Goal: Transaction & Acquisition: Purchase product/service

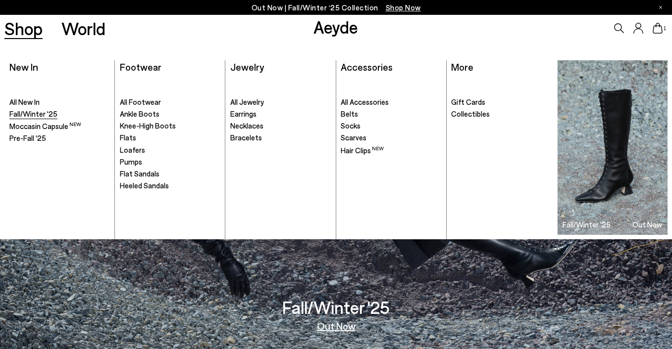
click at [54, 114] on span "Fall/Winter '25" at bounding box center [33, 113] width 48 height 9
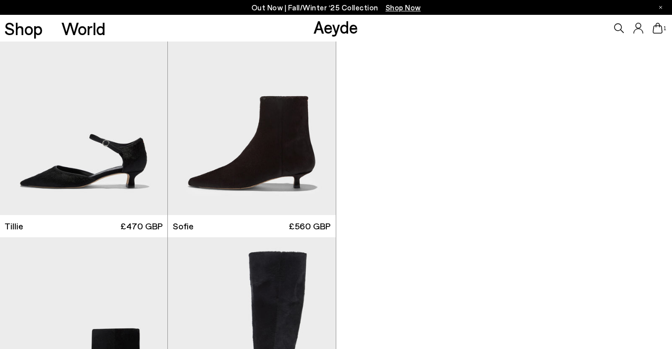
scroll to position [1006, 0]
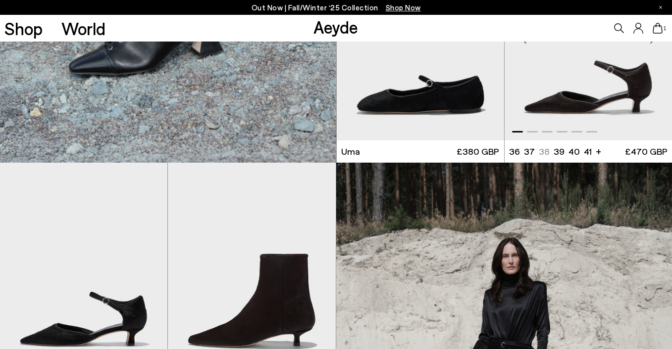
click at [624, 103] on img "1 / 6" at bounding box center [587, 35] width 167 height 210
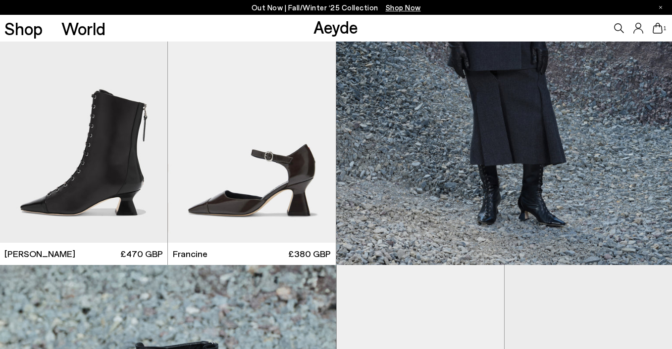
scroll to position [445, 0]
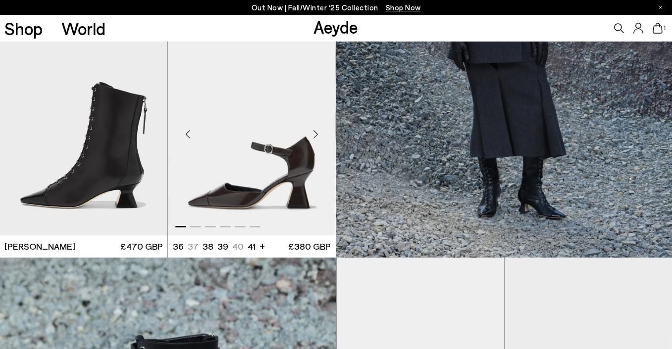
click at [268, 195] on img "1 / 6" at bounding box center [251, 130] width 167 height 210
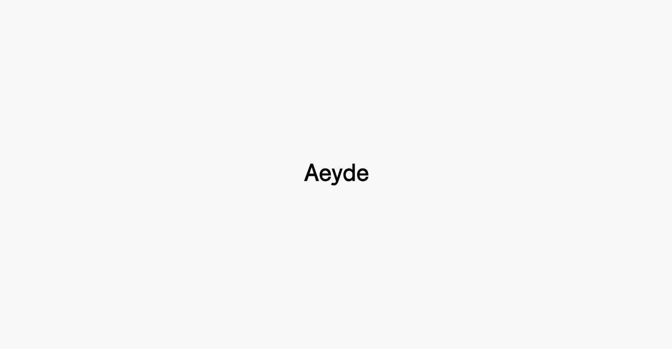
scroll to position [153, 0]
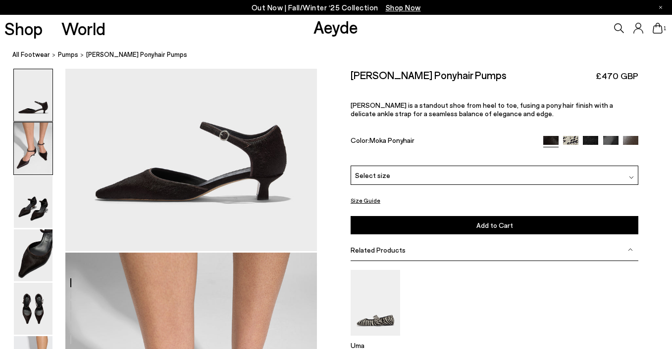
click at [28, 172] on img at bounding box center [33, 149] width 39 height 52
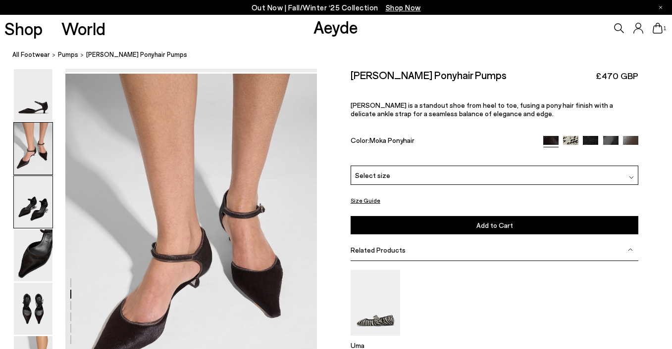
scroll to position [338, 0]
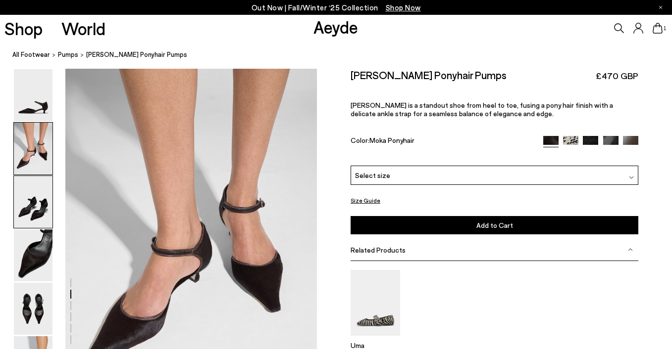
click at [31, 205] on img at bounding box center [33, 202] width 39 height 52
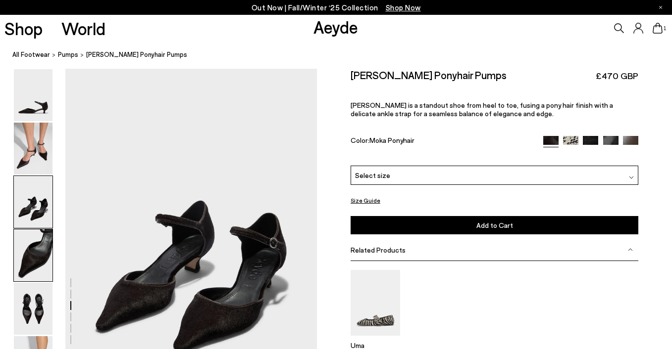
click at [36, 244] on img at bounding box center [33, 256] width 39 height 52
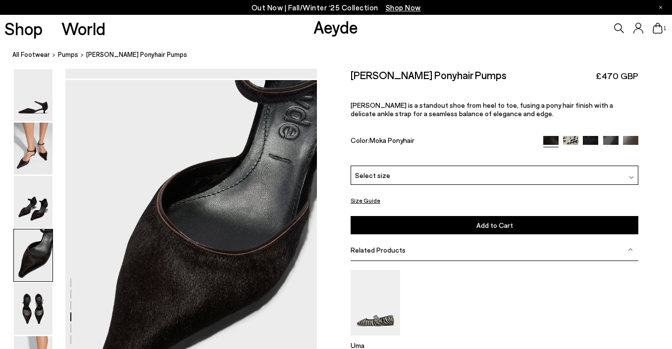
scroll to position [1011, 0]
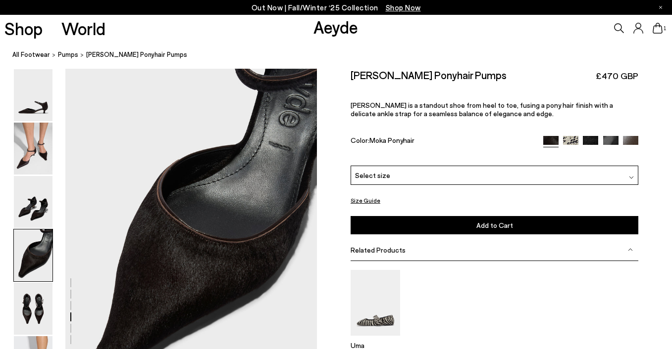
click at [590, 140] on img at bounding box center [590, 143] width 15 height 15
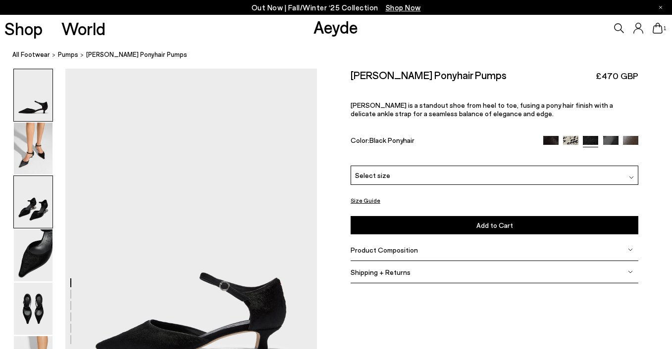
click at [31, 211] on img at bounding box center [33, 202] width 39 height 52
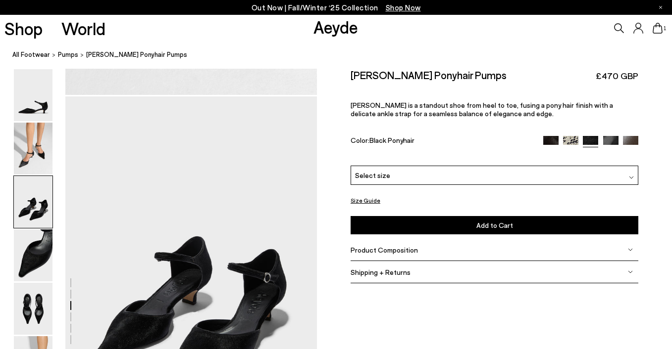
scroll to position [675, 0]
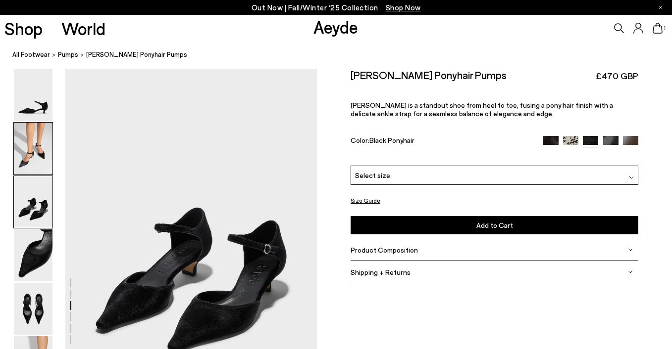
click at [39, 152] on img at bounding box center [33, 149] width 39 height 52
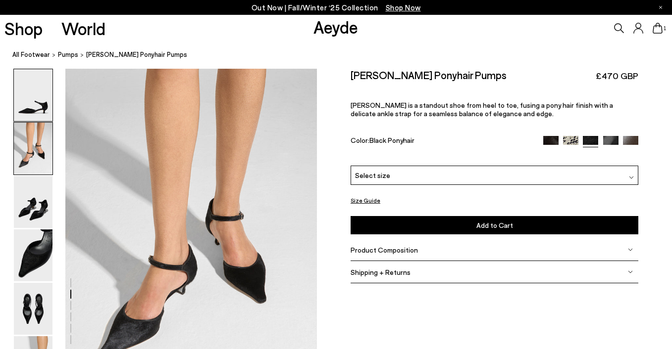
click at [39, 100] on img at bounding box center [33, 95] width 39 height 52
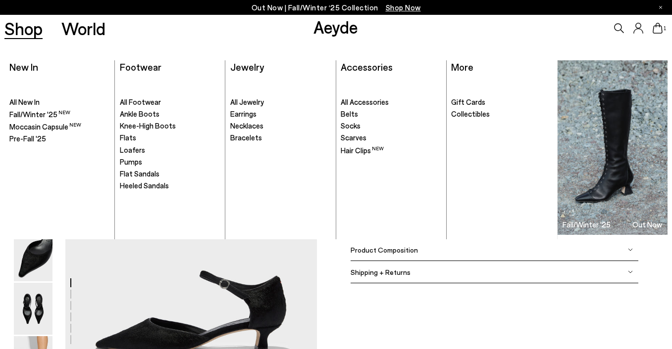
scroll to position [0, 0]
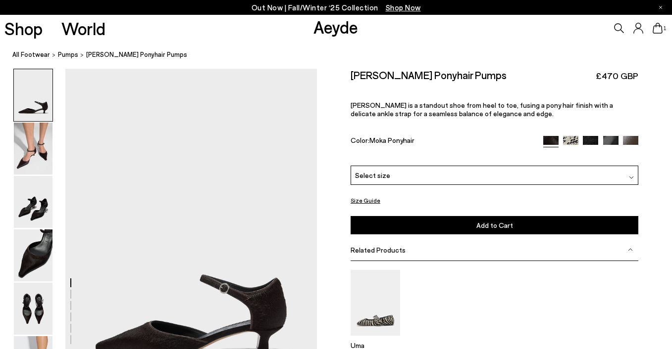
scroll to position [1011, 0]
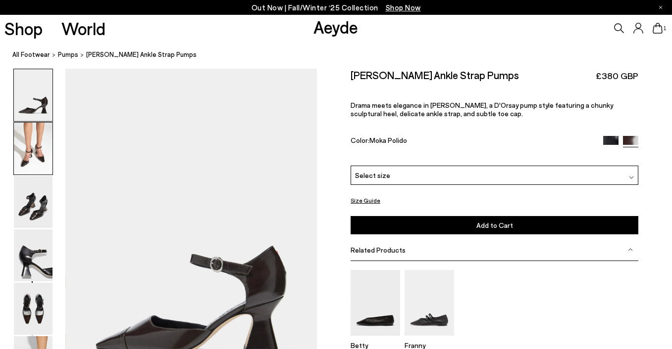
click at [34, 142] on img at bounding box center [33, 149] width 39 height 52
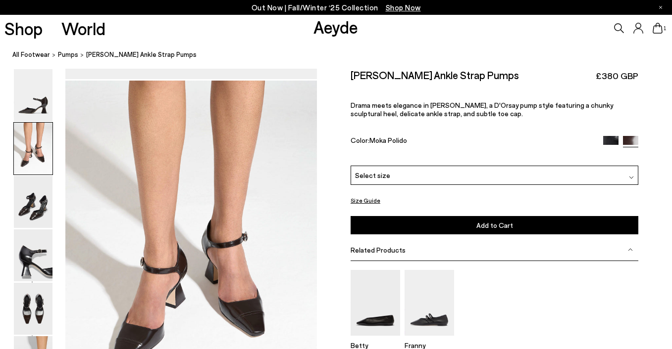
scroll to position [338, 0]
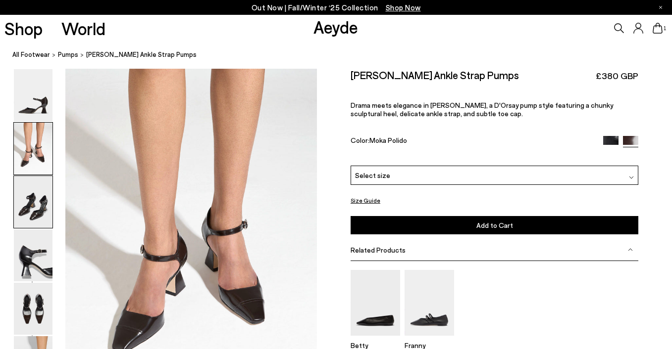
click at [34, 202] on img at bounding box center [33, 202] width 39 height 52
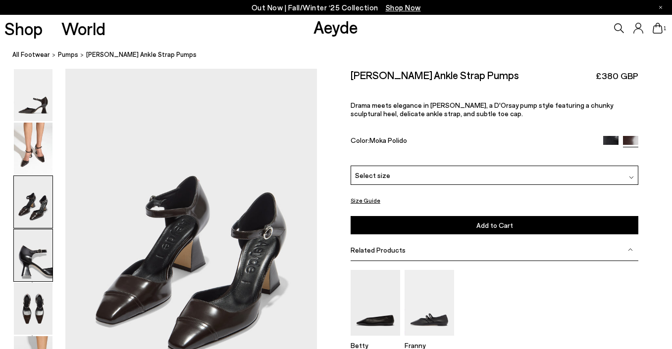
click at [39, 255] on img at bounding box center [33, 256] width 39 height 52
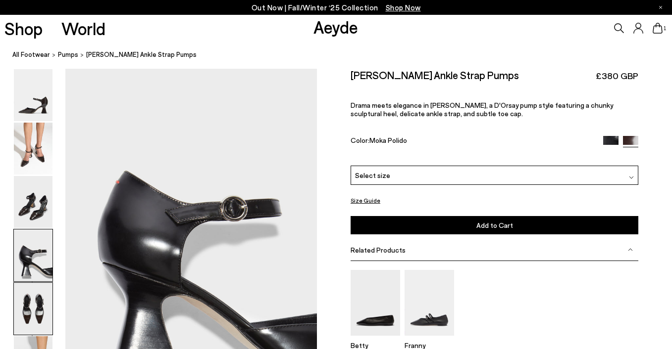
click at [37, 299] on img at bounding box center [33, 309] width 39 height 52
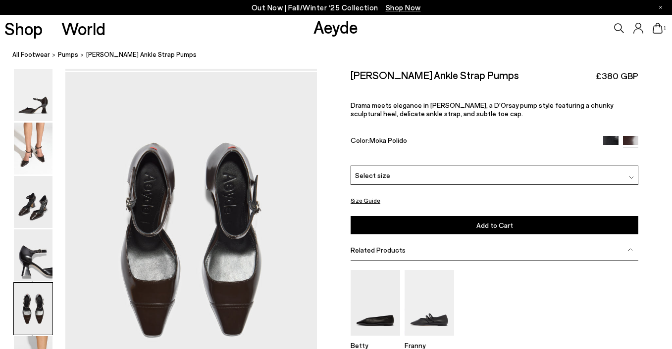
scroll to position [1348, 0]
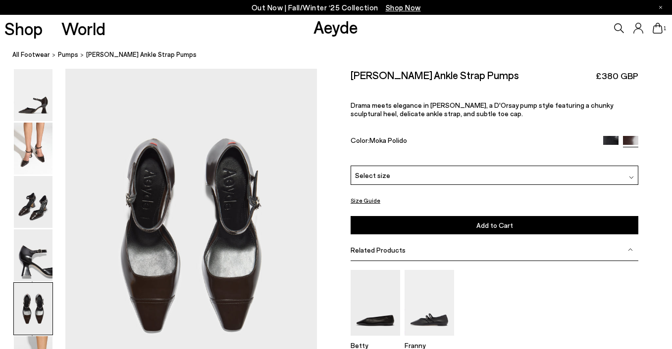
click at [37, 330] on img at bounding box center [33, 309] width 39 height 52
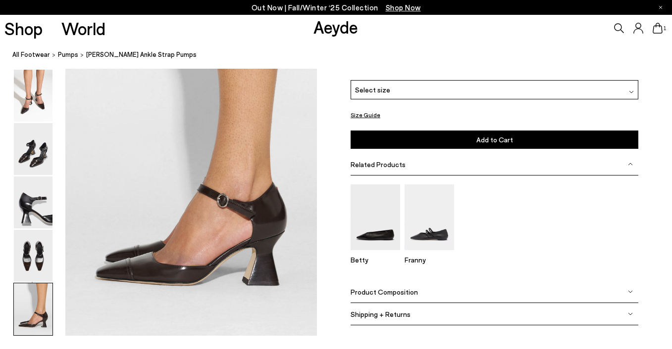
scroll to position [1753, 0]
